Goal: Use online tool/utility

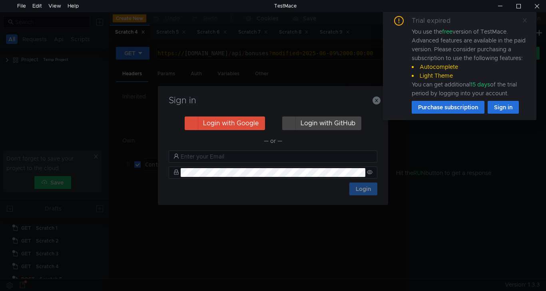
click at [522, 20] on div "Trial expired You use the free version of TestMace. Advanced features are avail…" at bounding box center [459, 65] width 153 height 110
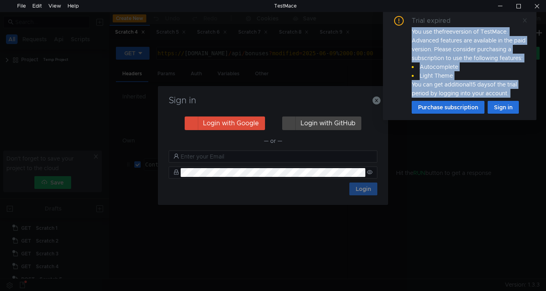
click at [524, 21] on icon at bounding box center [525, 21] width 6 height 6
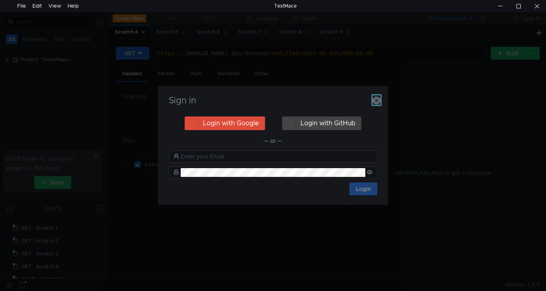
click at [377, 100] on icon "button" at bounding box center [376, 100] width 8 height 8
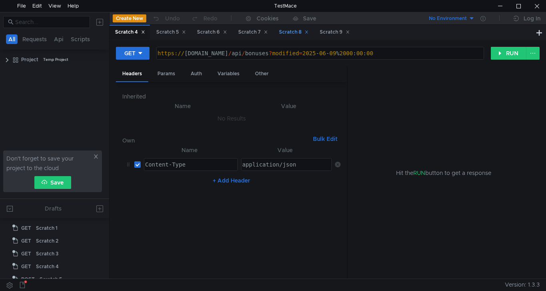
click at [287, 33] on div "Scratch 8" at bounding box center [294, 32] width 30 height 8
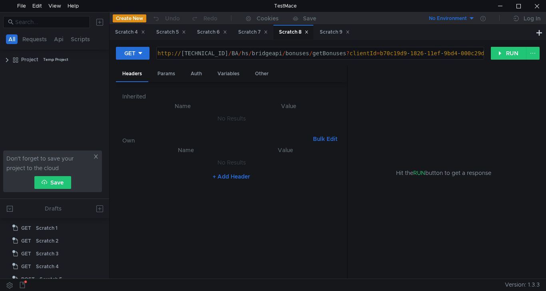
scroll to position [59, 0]
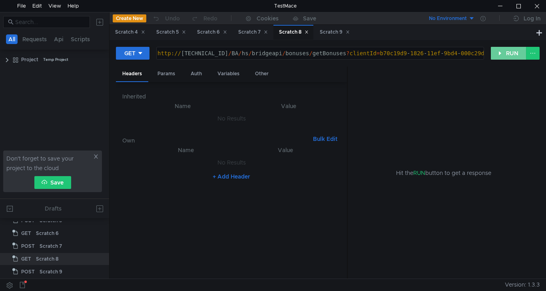
click at [514, 55] on button "RUN" at bounding box center [509, 53] width 36 height 13
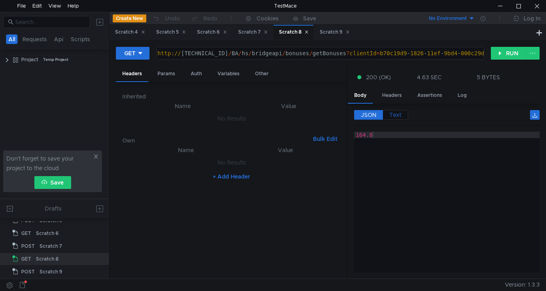
click at [398, 115] on span "Text" at bounding box center [395, 114] width 12 height 7
click at [373, 116] on span "JSON" at bounding box center [369, 114] width 16 height 7
click at [337, 33] on div "Scratch 9" at bounding box center [335, 32] width 30 height 8
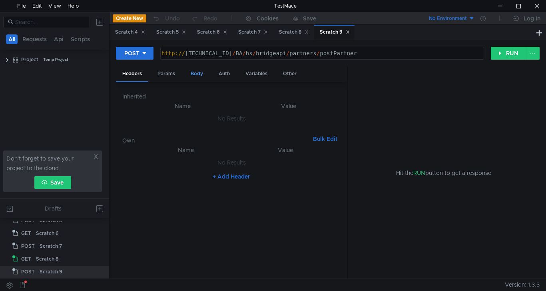
click at [192, 73] on div "Body" at bounding box center [196, 73] width 25 height 15
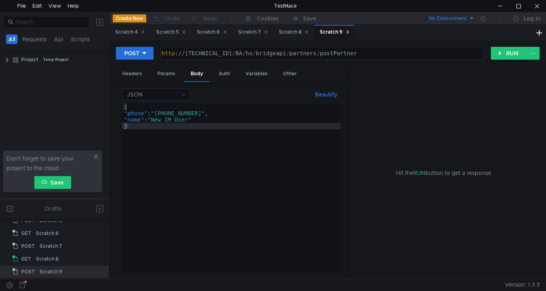
click at [212, 113] on div "{ "phone" : "[PHONE_NUMBER]" , "name" : "New IM User" }" at bounding box center [231, 194] width 218 height 181
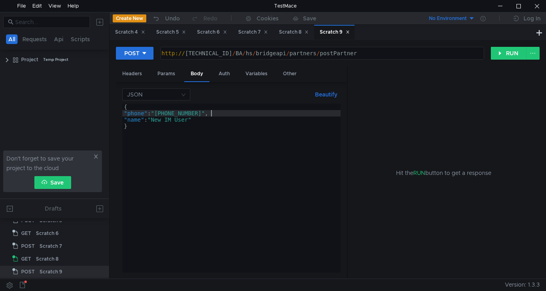
scroll to position [0, 6]
click at [510, 54] on button "RUN" at bounding box center [509, 53] width 36 height 13
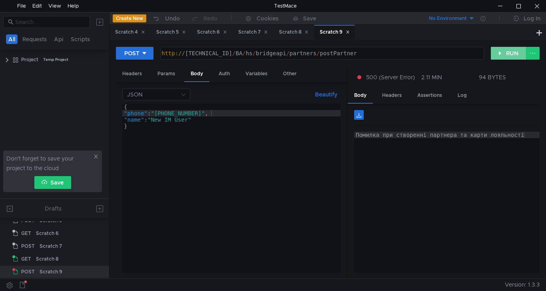
click at [502, 57] on button "RUN" at bounding box center [509, 53] width 36 height 13
click at [211, 111] on div "{ "phone" : "[PHONE_NUMBER]" , "name" : "New IM User" }" at bounding box center [231, 194] width 218 height 181
type textarea ""phone": "[PHONE_NUMBER]","
click at [499, 54] on button "RUN" at bounding box center [509, 53] width 36 height 13
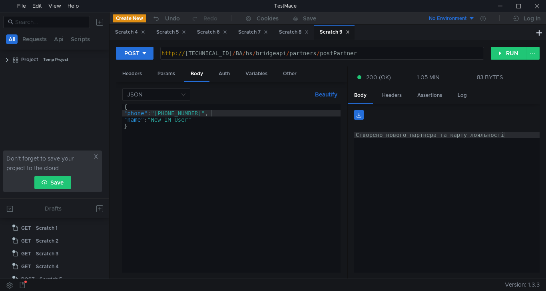
scroll to position [0, 6]
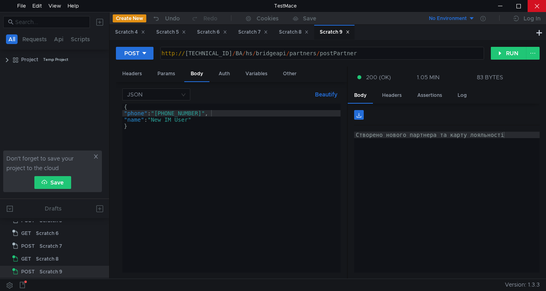
click at [536, 5] on div at bounding box center [537, 6] width 18 height 12
